Goal: Check status: Check status

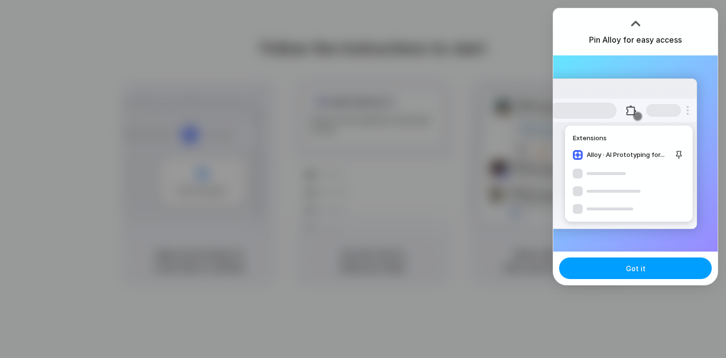
click at [612, 272] on button "Got it" at bounding box center [635, 269] width 153 height 22
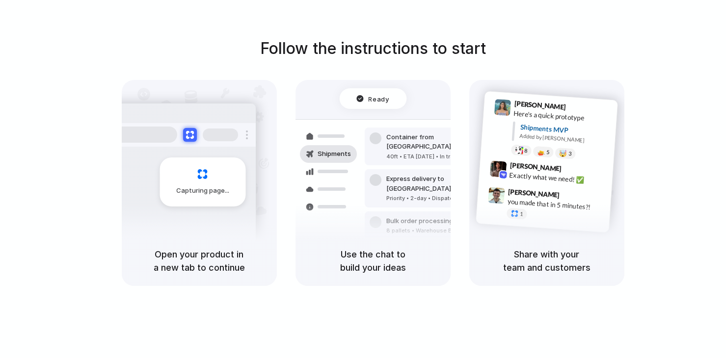
click at [191, 217] on div "Capturing page" at bounding box center [182, 178] width 148 height 151
click at [195, 179] on div "Capturing page" at bounding box center [203, 182] width 86 height 49
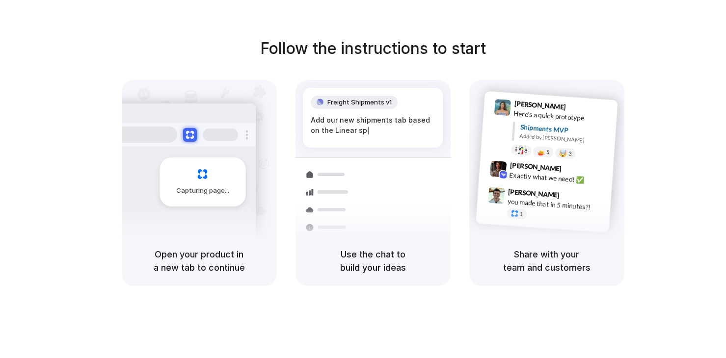
click at [356, 161] on div "Shipments" at bounding box center [321, 226] width 72 height 137
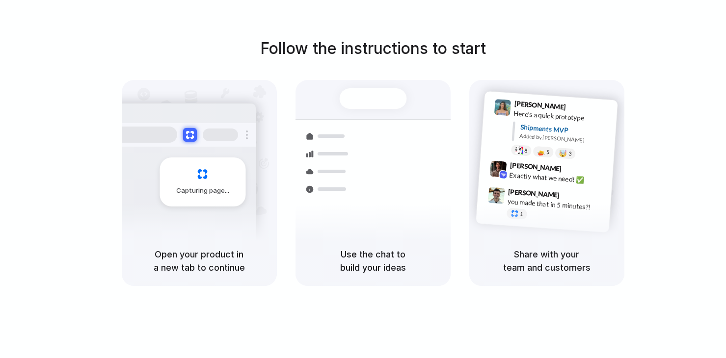
click at [197, 129] on div at bounding box center [182, 135] width 147 height 24
